Goal: Task Accomplishment & Management: Manage account settings

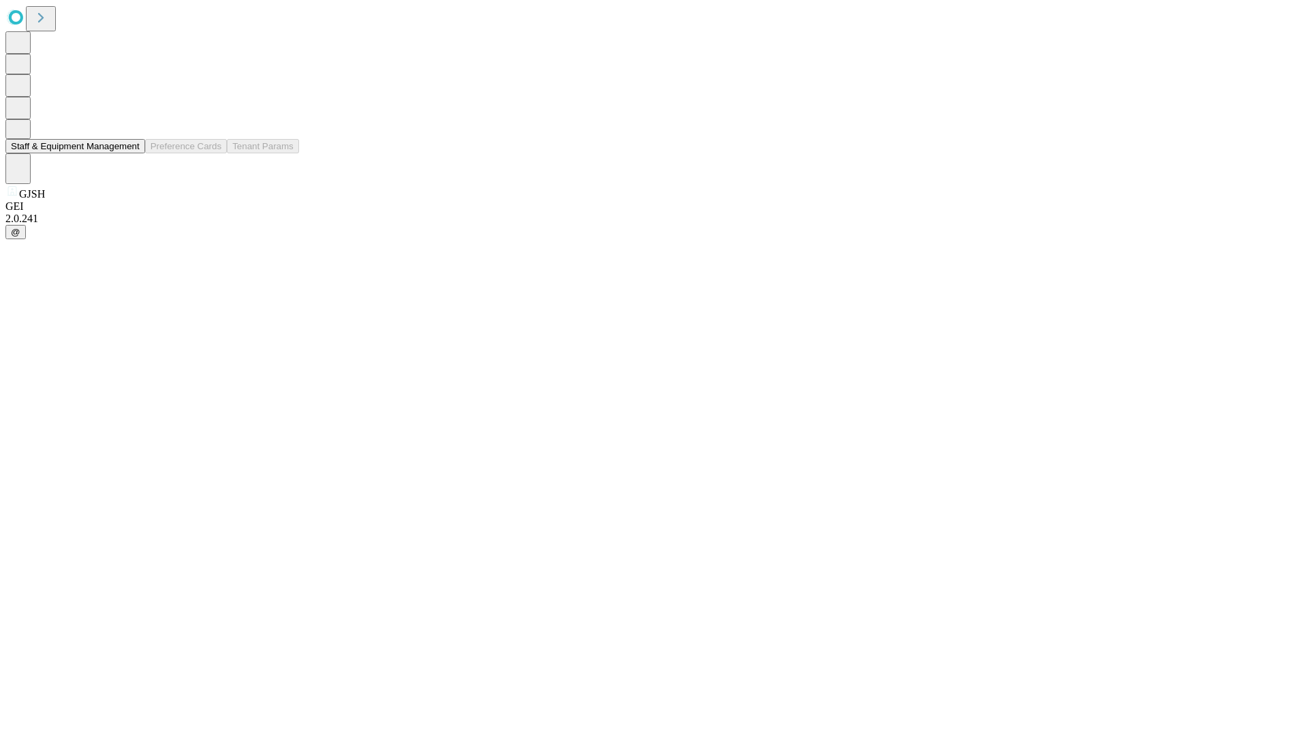
click at [130, 153] on button "Staff & Equipment Management" at bounding box center [75, 146] width 140 height 14
